Goal: Navigation & Orientation: Find specific page/section

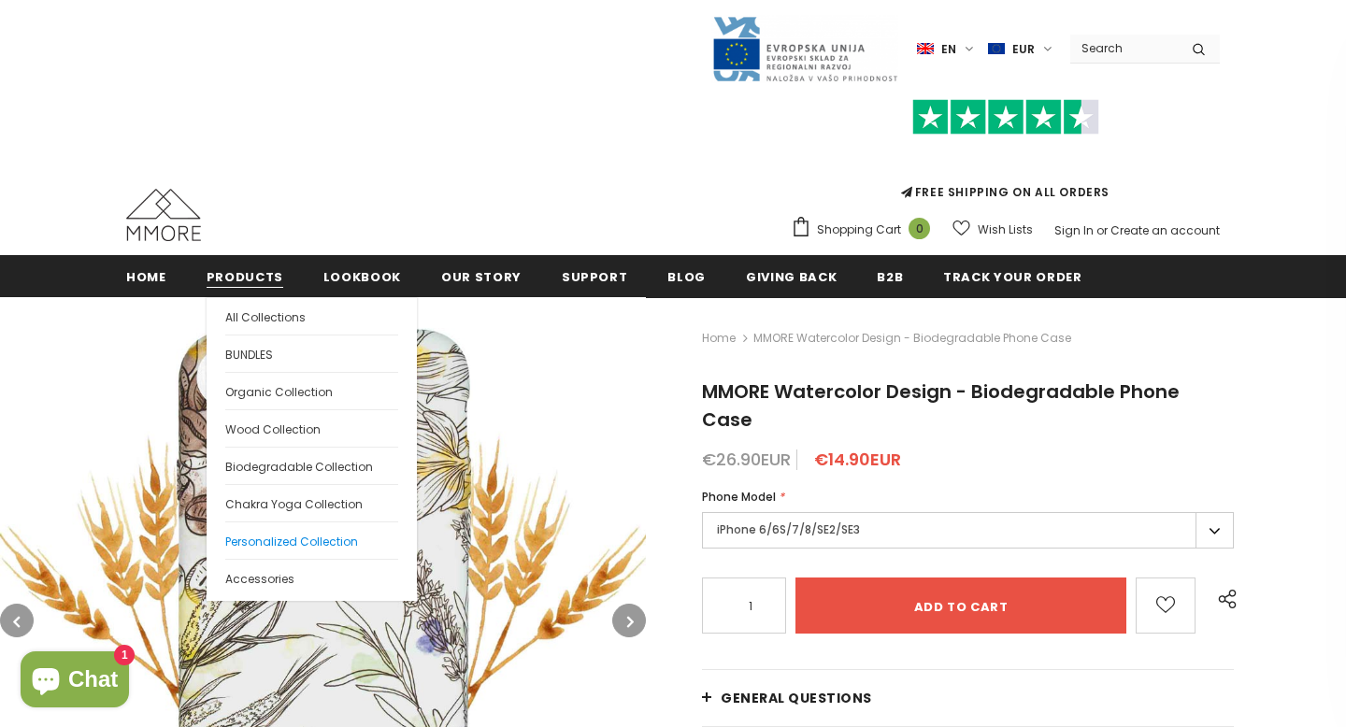
click at [265, 539] on span "Personalized Collection" at bounding box center [291, 542] width 133 height 16
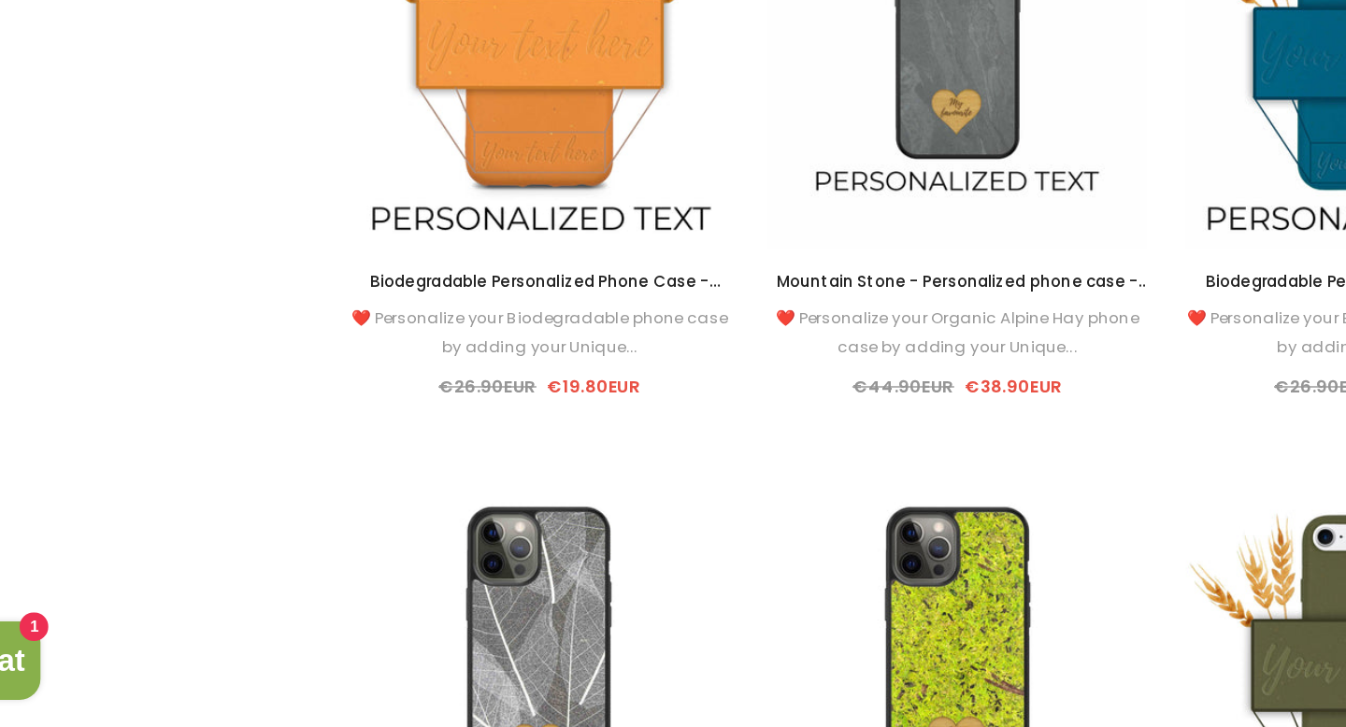
scroll to position [1729, 0]
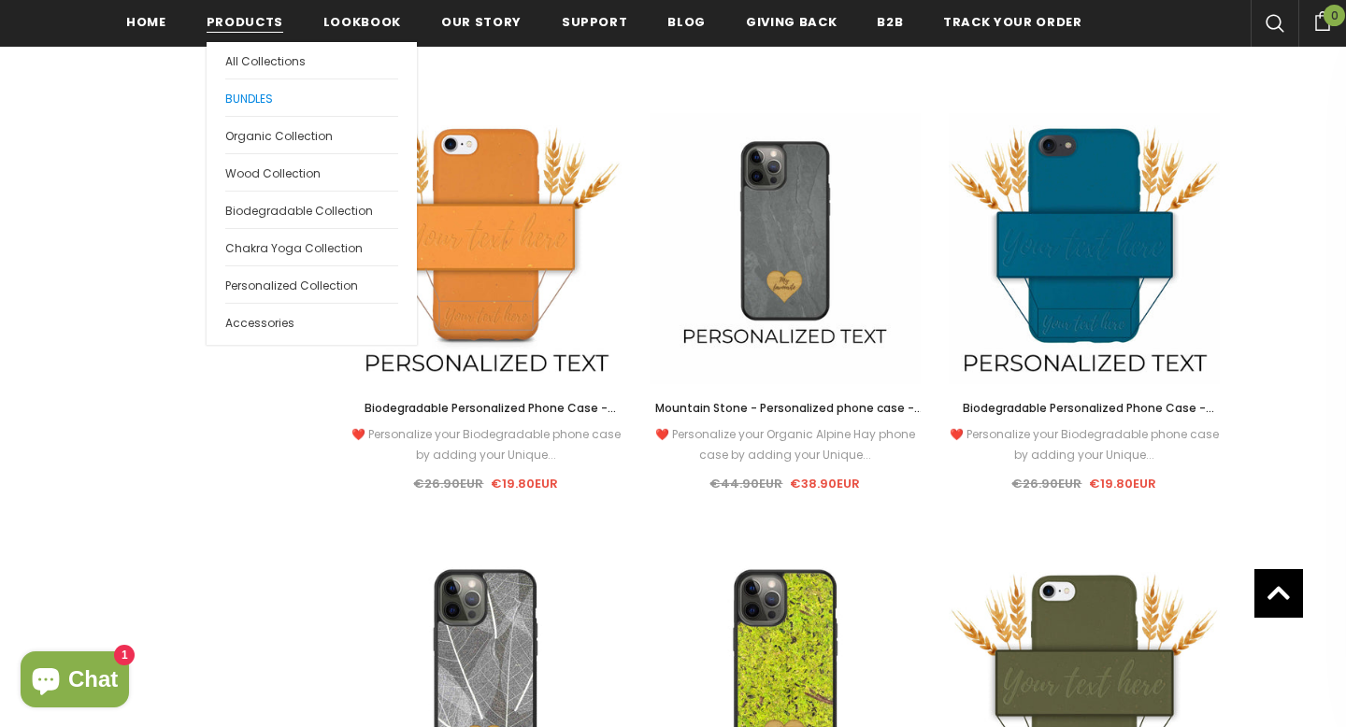
click at [263, 95] on span "BUNDLES" at bounding box center [249, 99] width 48 height 16
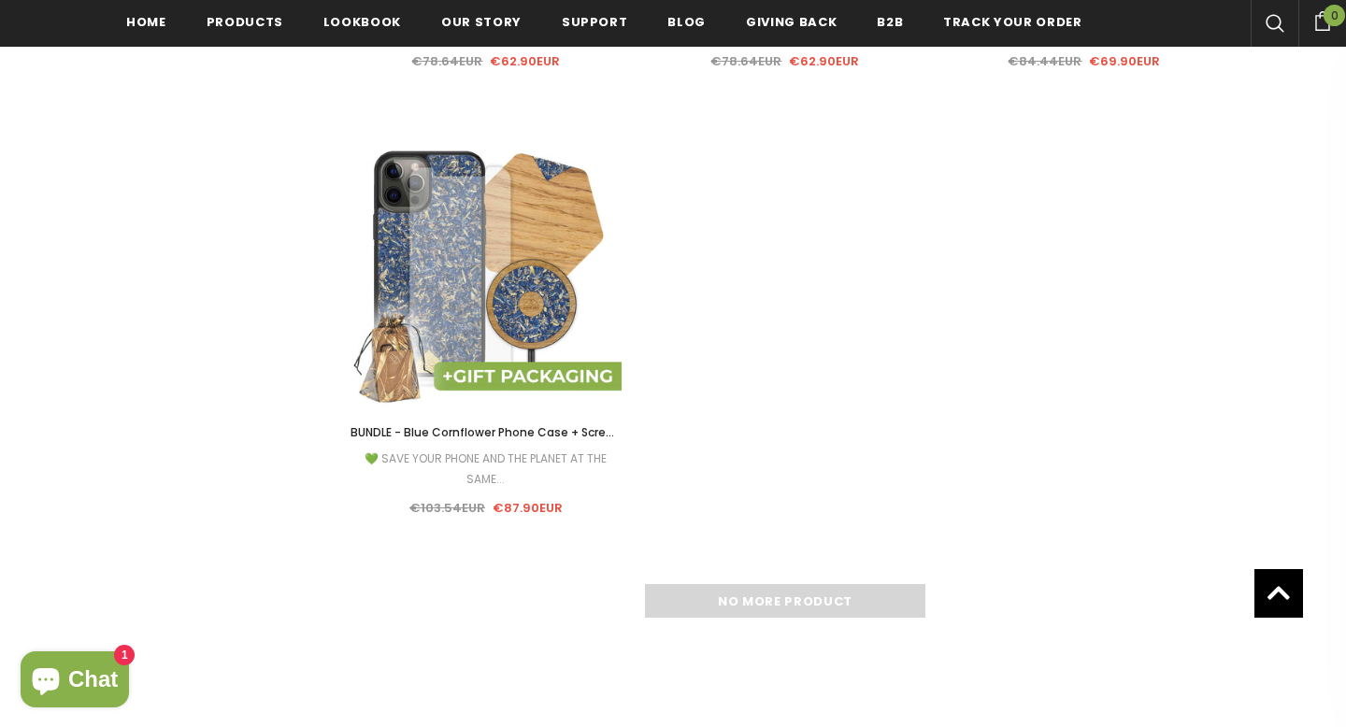
scroll to position [2156, 0]
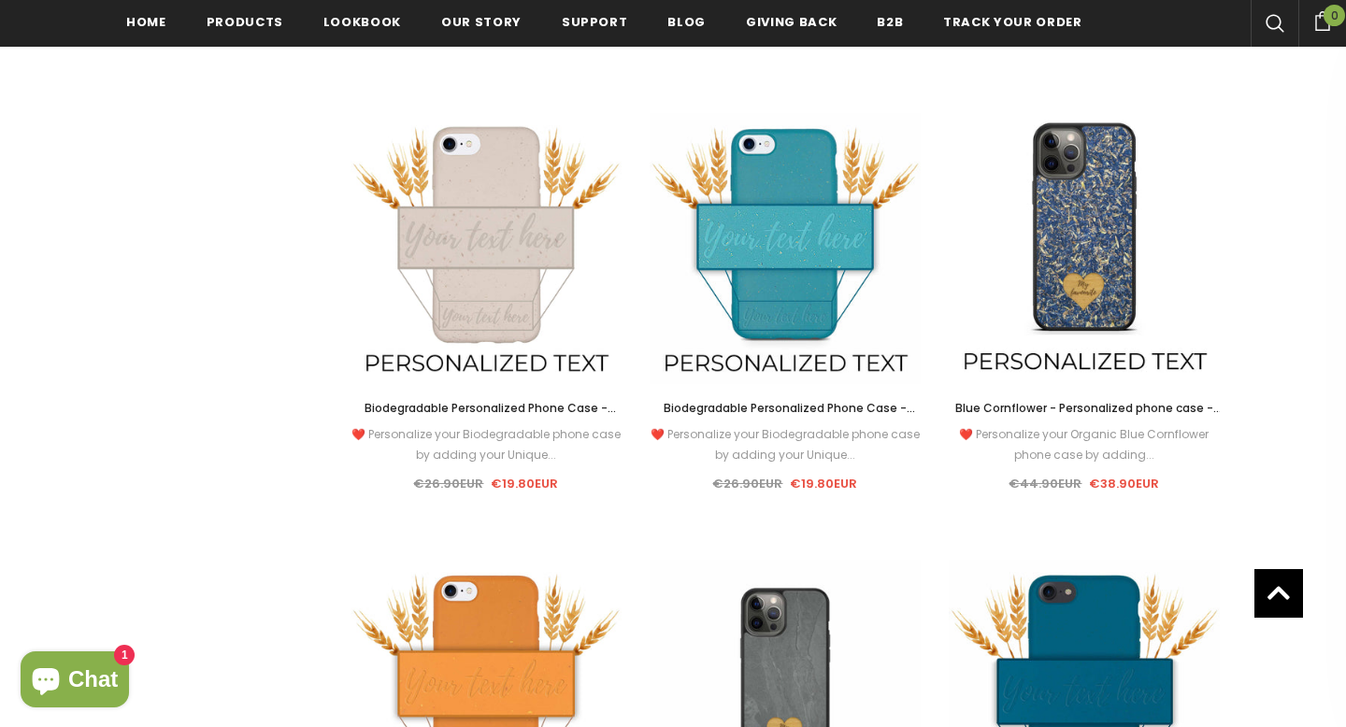
scroll to position [1734, 0]
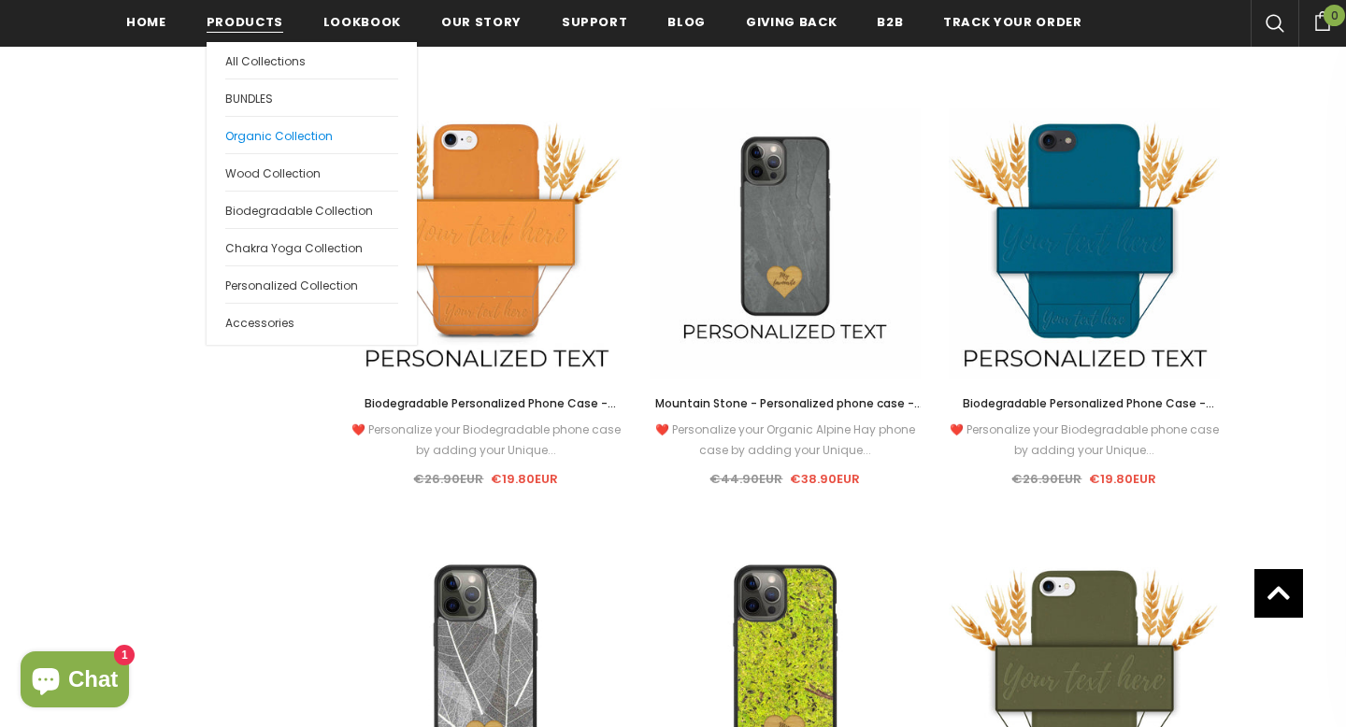
click at [263, 133] on span "Organic Collection" at bounding box center [279, 136] width 108 height 16
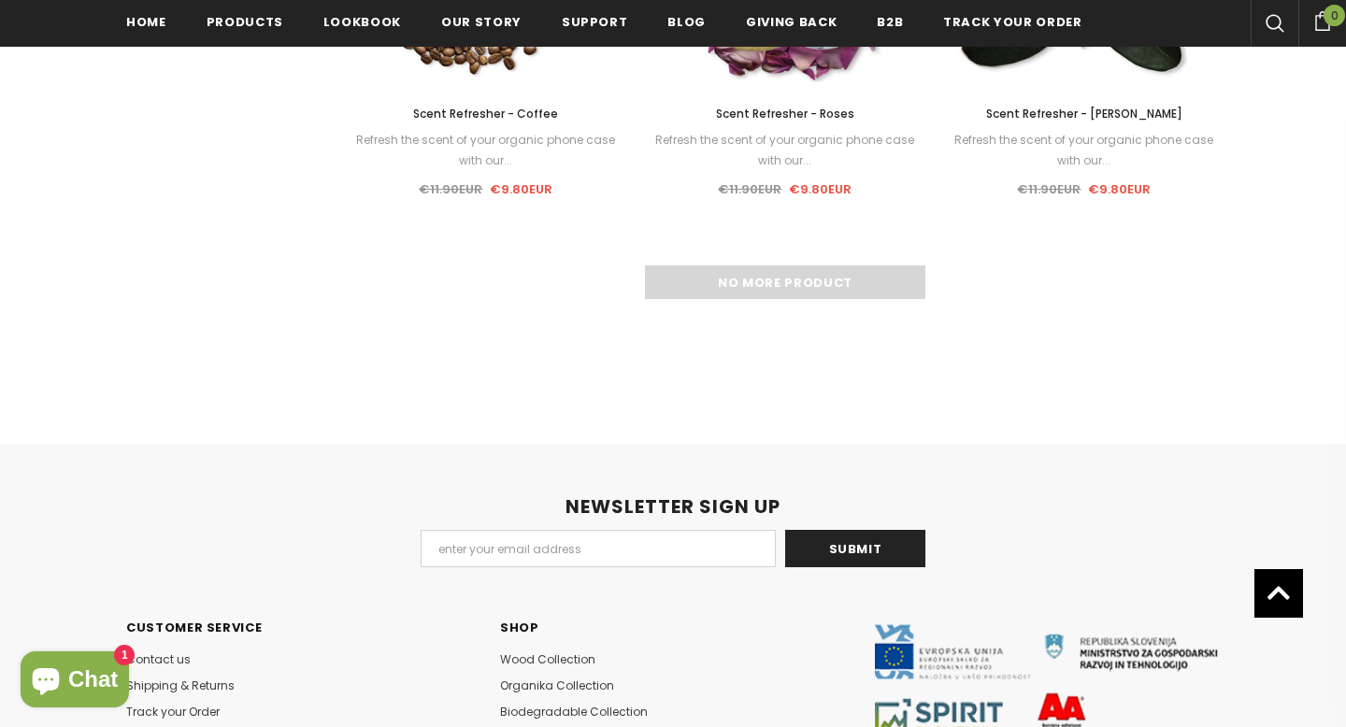
scroll to position [2474, 0]
